Goal: Check status

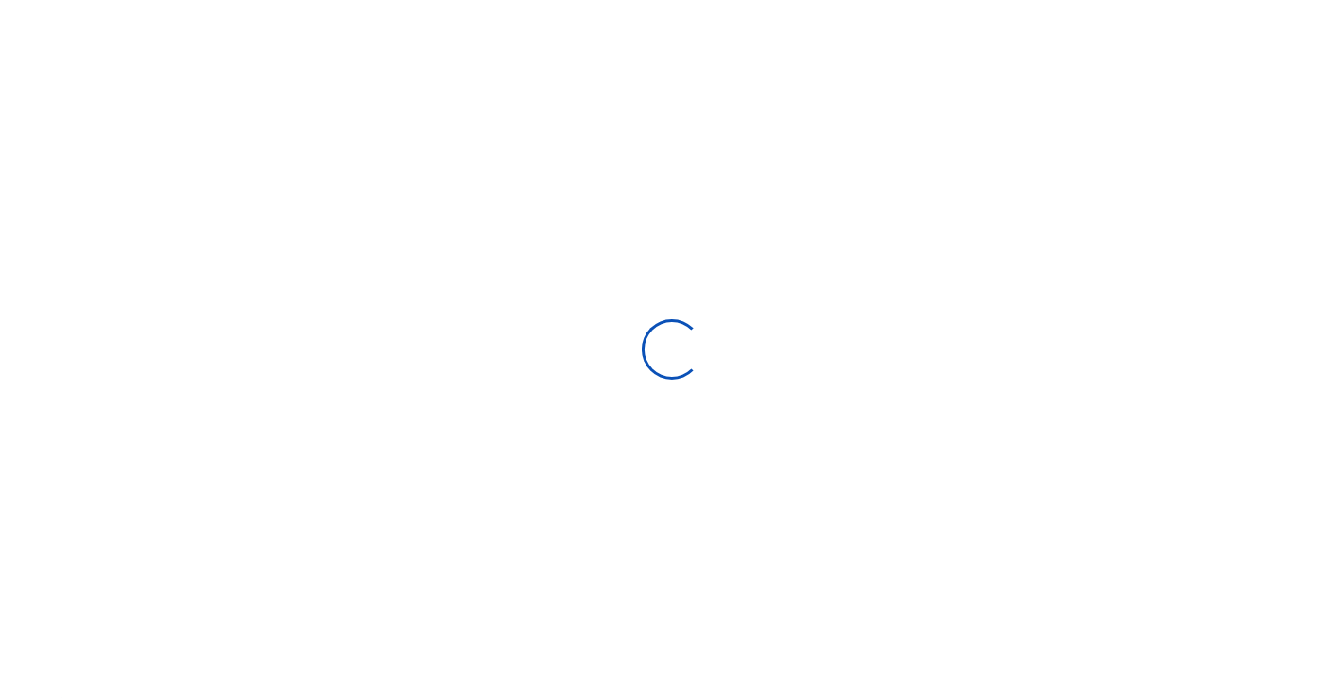
select select "ALL"
type input "[DATE] - [DATE]"
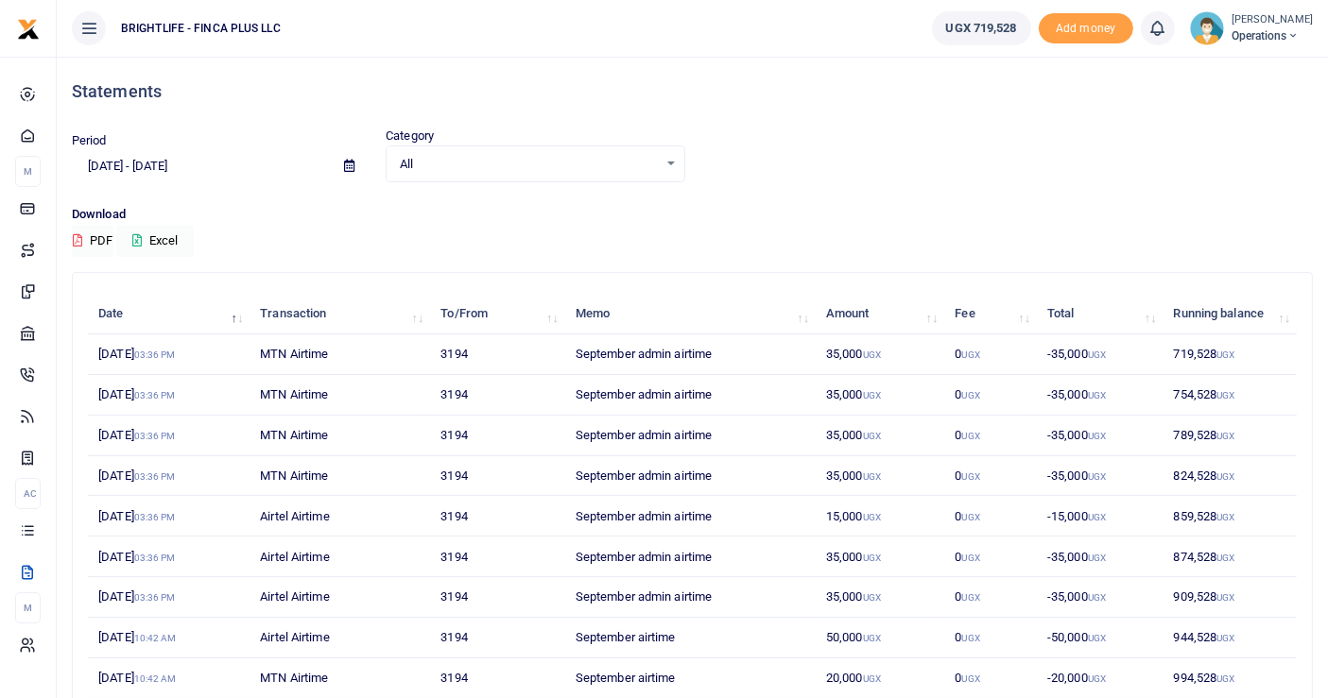
scroll to position [165, 0]
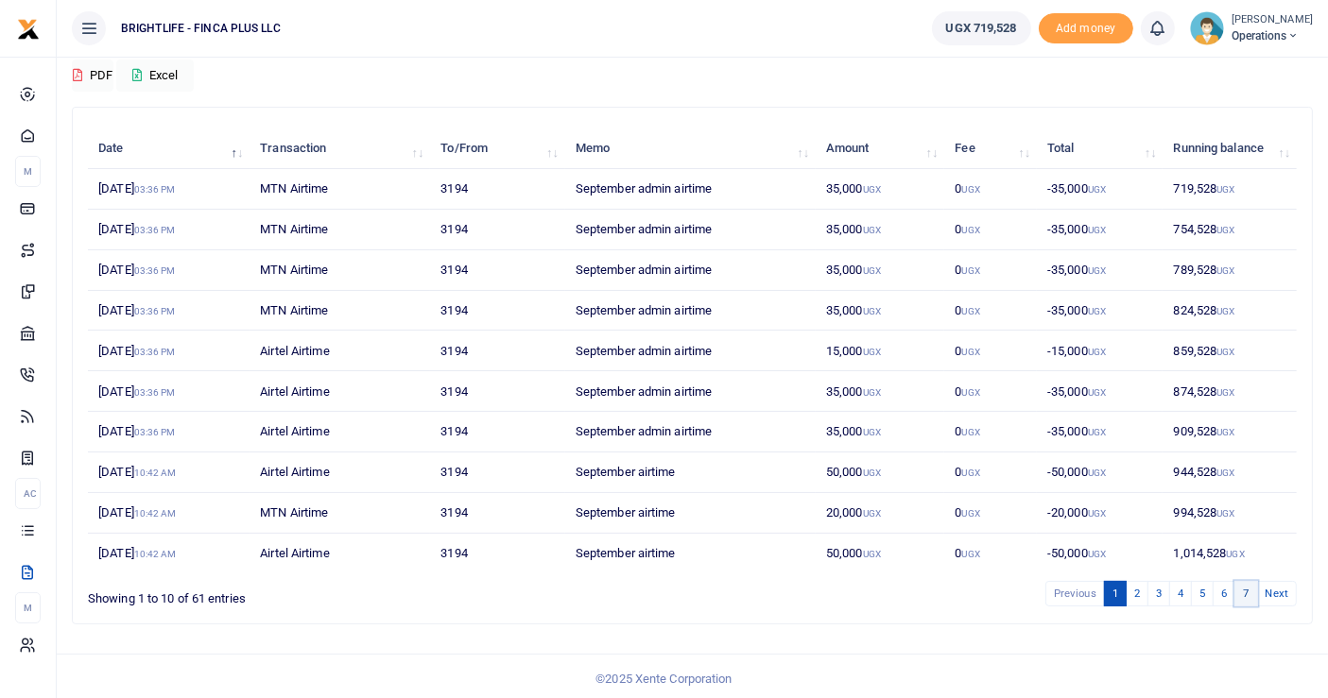
click at [1249, 584] on link "7" at bounding box center [1245, 594] width 23 height 26
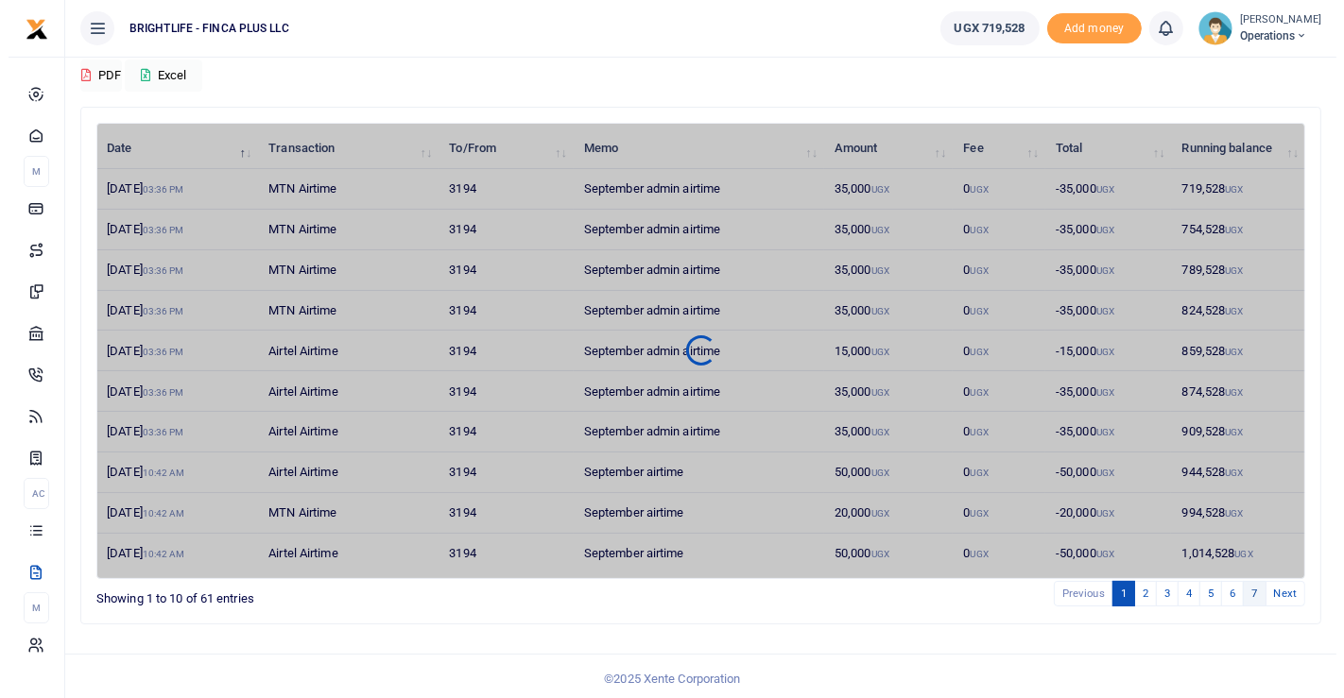
scroll to position [0, 0]
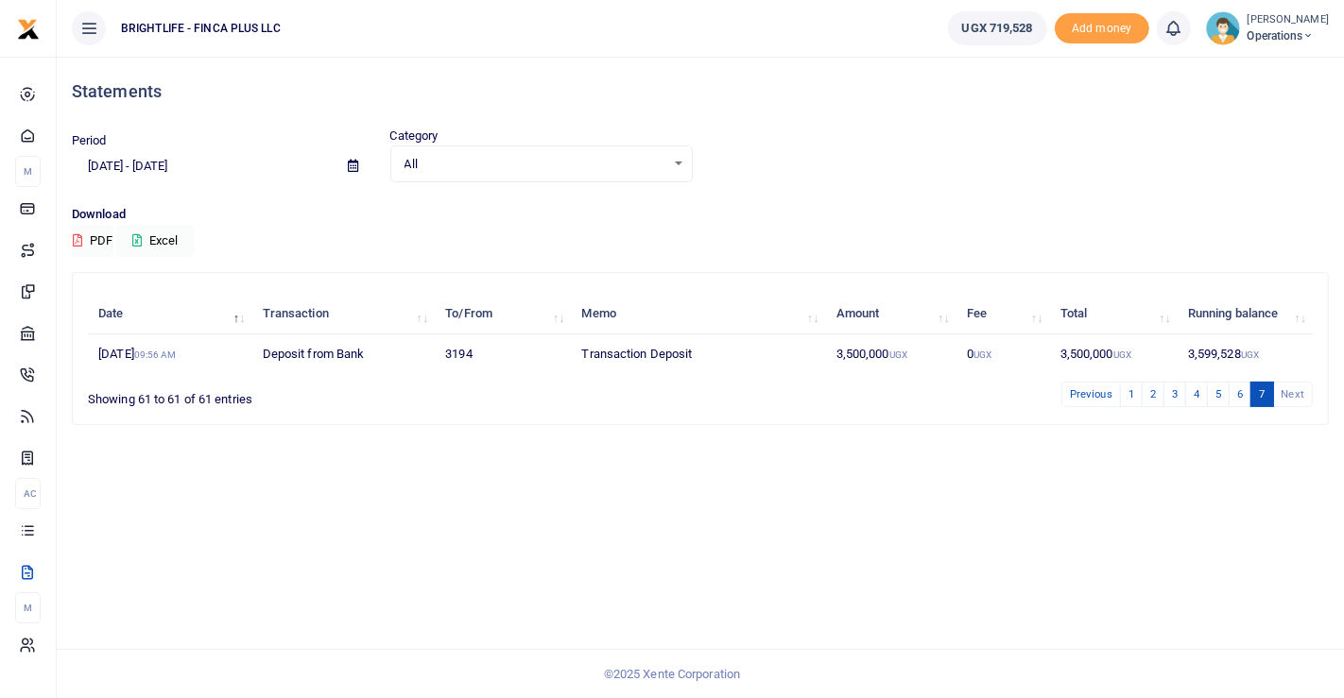
click at [1290, 396] on li "Next" at bounding box center [1293, 395] width 39 height 26
